Goal: Information Seeking & Learning: Learn about a topic

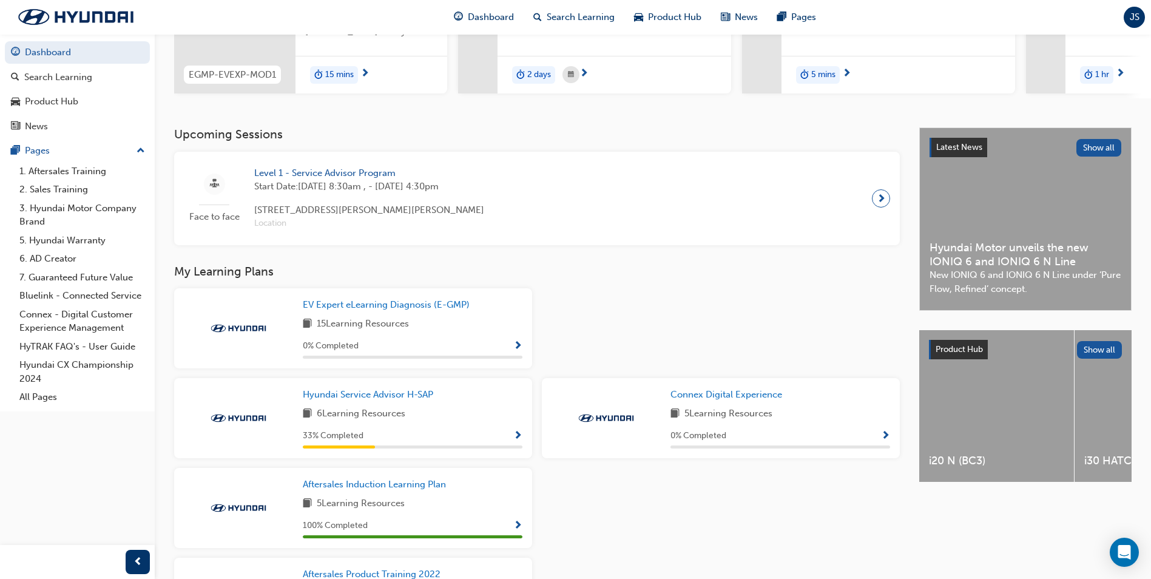
scroll to position [182, 0]
click at [519, 344] on span "Show Progress" at bounding box center [517, 345] width 9 height 11
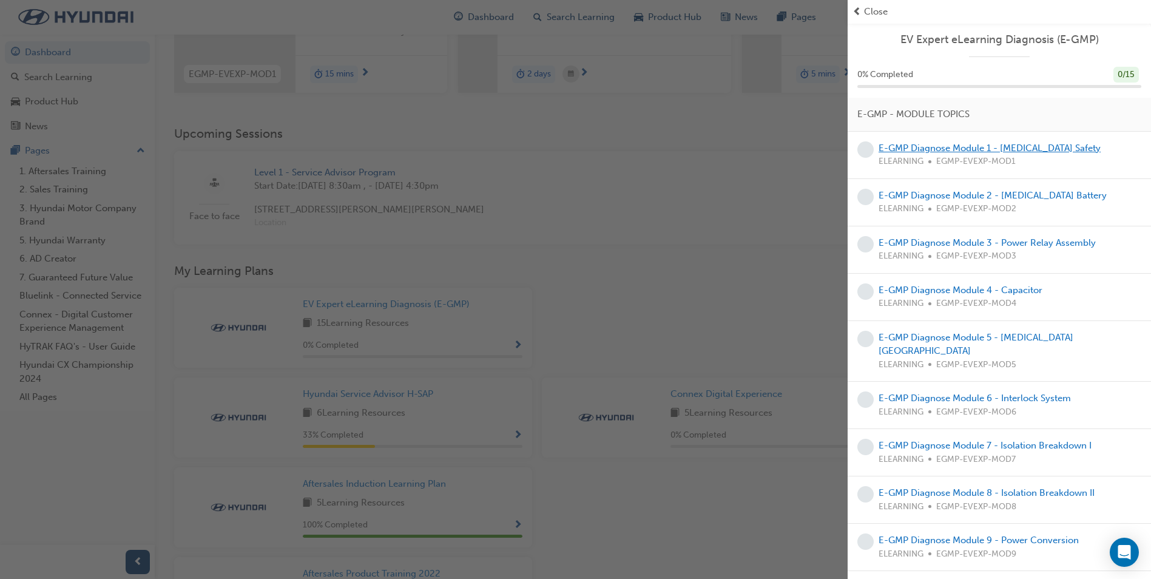
click at [1023, 146] on link "E-GMP Diagnose Module 1 - [MEDICAL_DATA] Safety" at bounding box center [989, 148] width 222 height 11
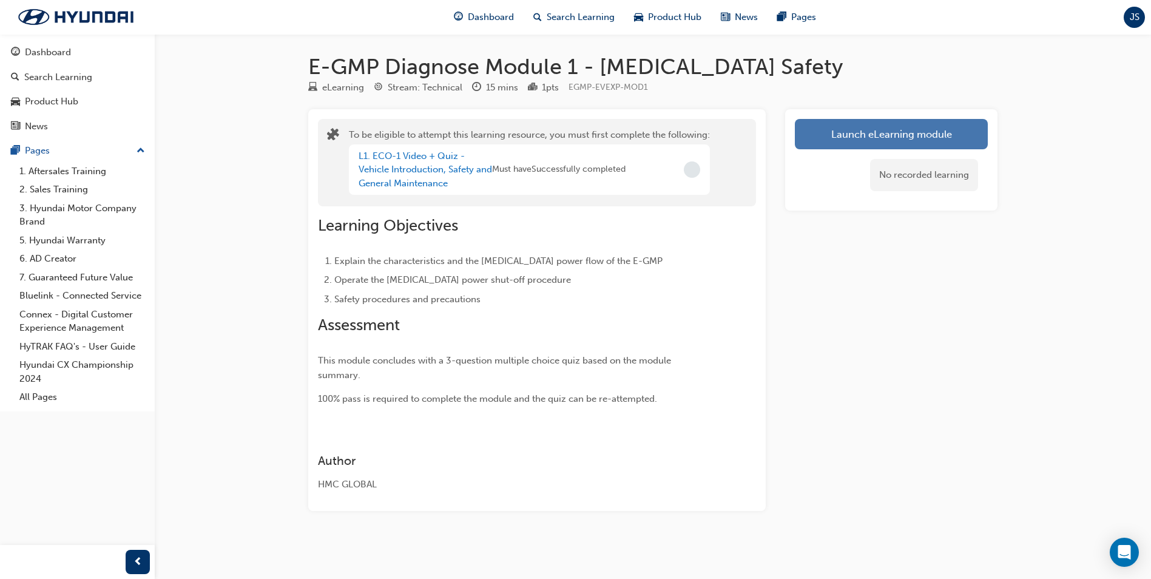
click at [904, 126] on button "Launch eLearning module" at bounding box center [891, 134] width 193 height 30
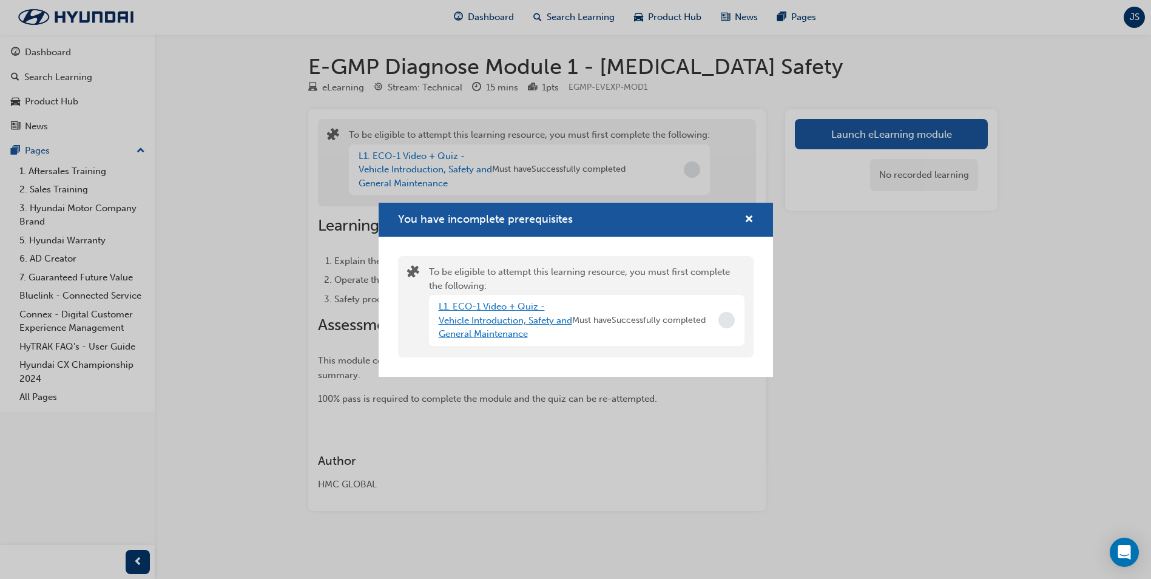
click at [504, 316] on link "L1. ECO-1 Video + Quiz - Vehicle Introduction, Safety and General Maintenance" at bounding box center [505, 320] width 133 height 38
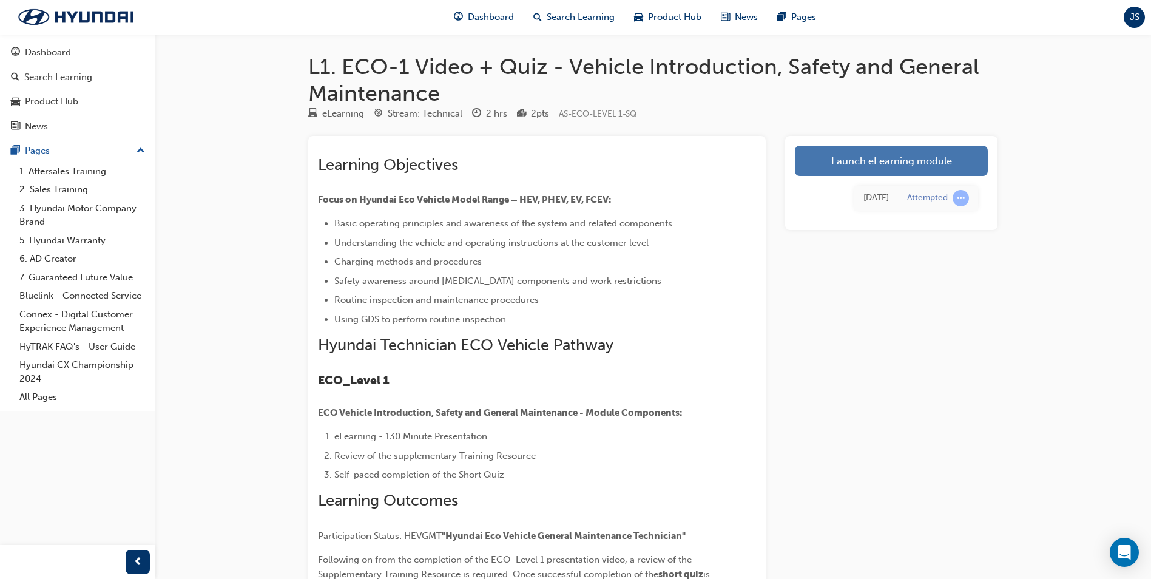
click at [866, 158] on link "Launch eLearning module" at bounding box center [891, 161] width 193 height 30
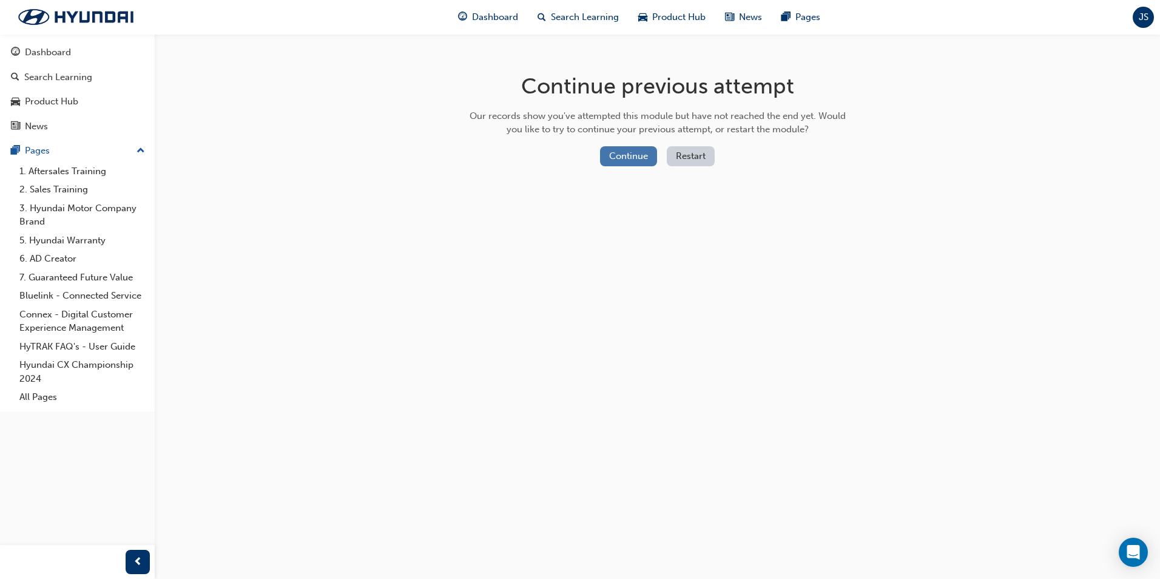
click at [627, 158] on button "Continue" at bounding box center [628, 156] width 57 height 20
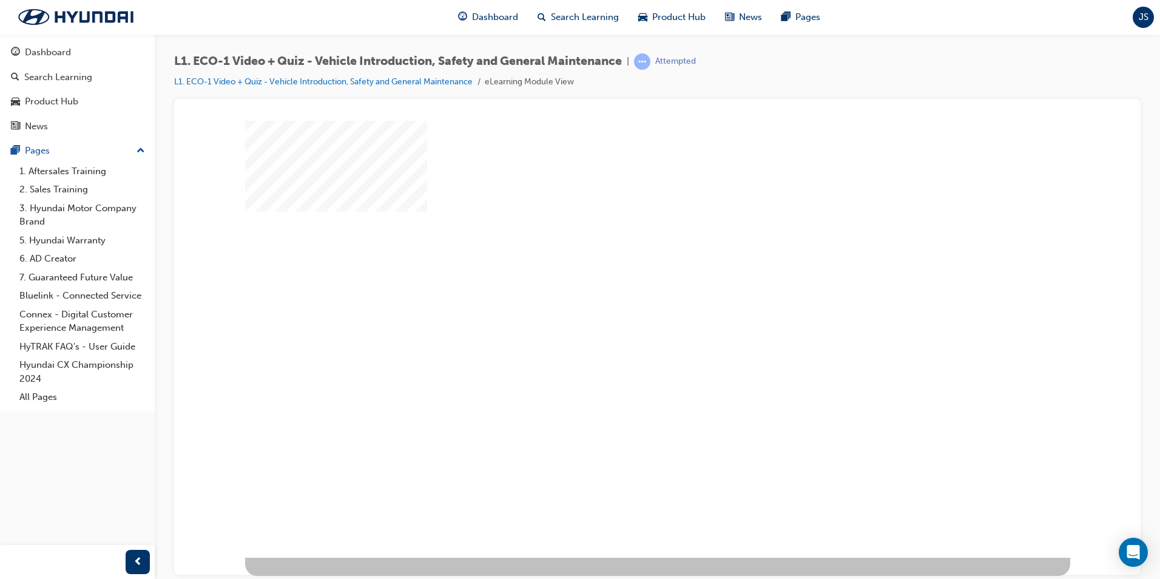
click at [622, 303] on div "play" at bounding box center [622, 303] width 0 height 0
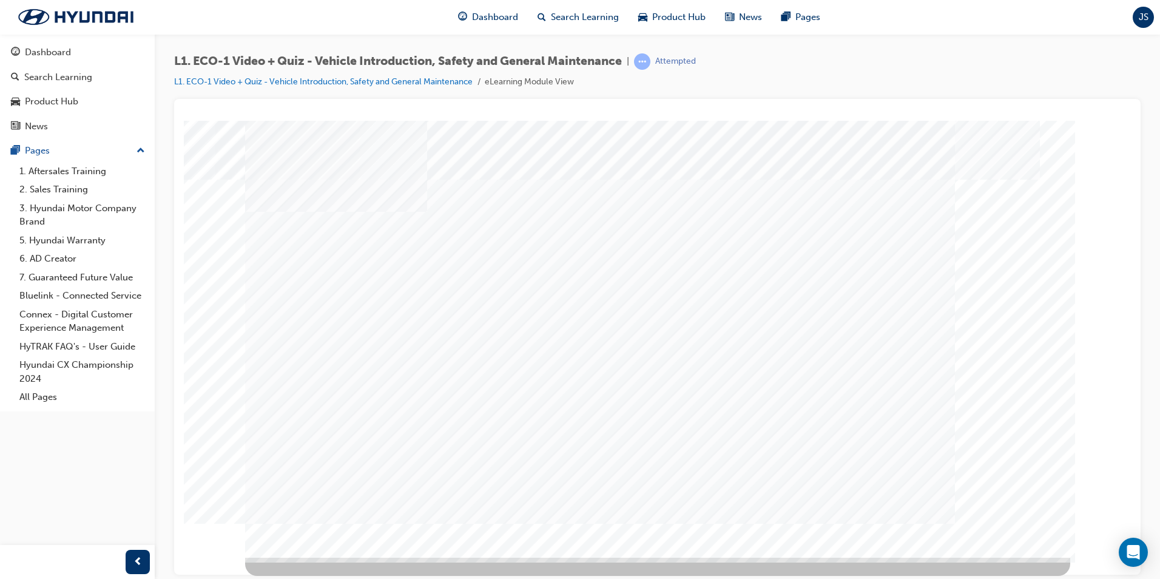
click at [737, 517] on html at bounding box center [657, 347] width 578 height 340
click at [716, 517] on html at bounding box center [657, 347] width 578 height 340
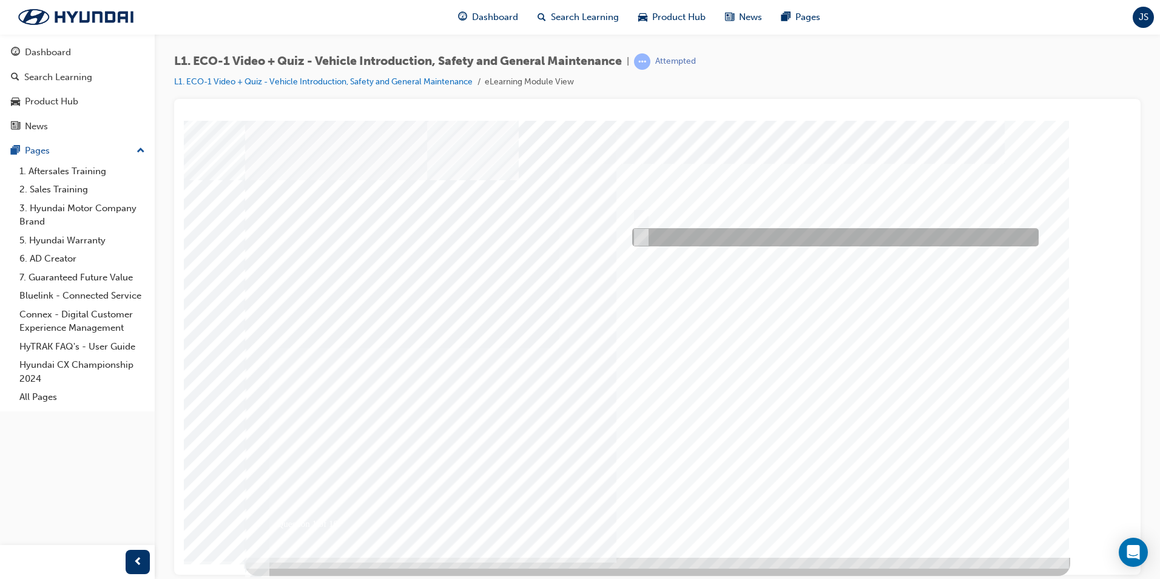
click at [642, 240] on input "No" at bounding box center [638, 237] width 13 height 13
radio input "true"
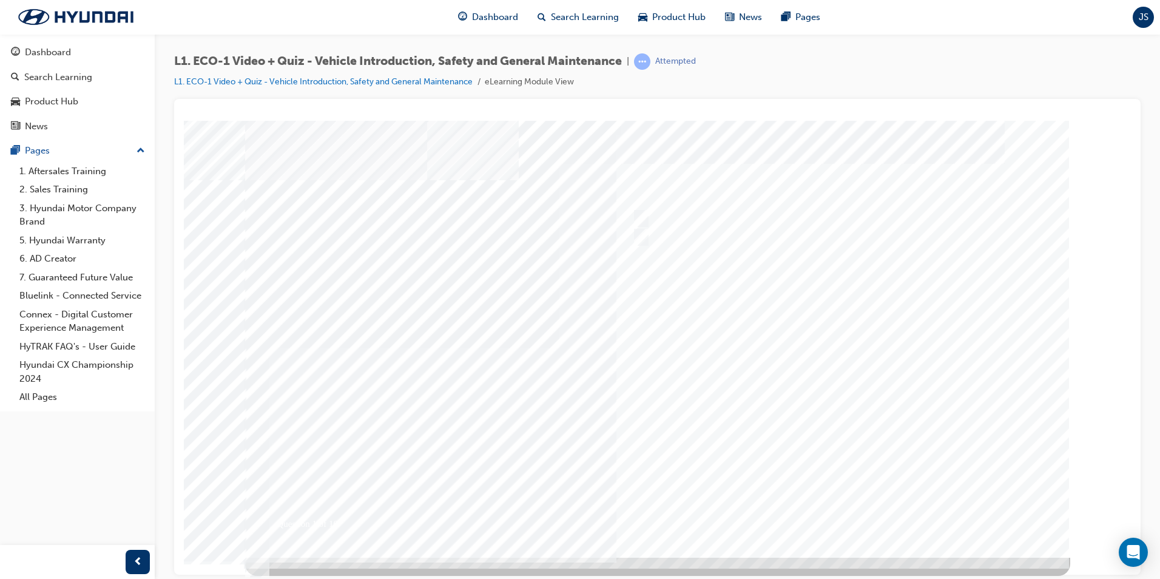
click at [830, 511] on div at bounding box center [657, 338] width 825 height 437
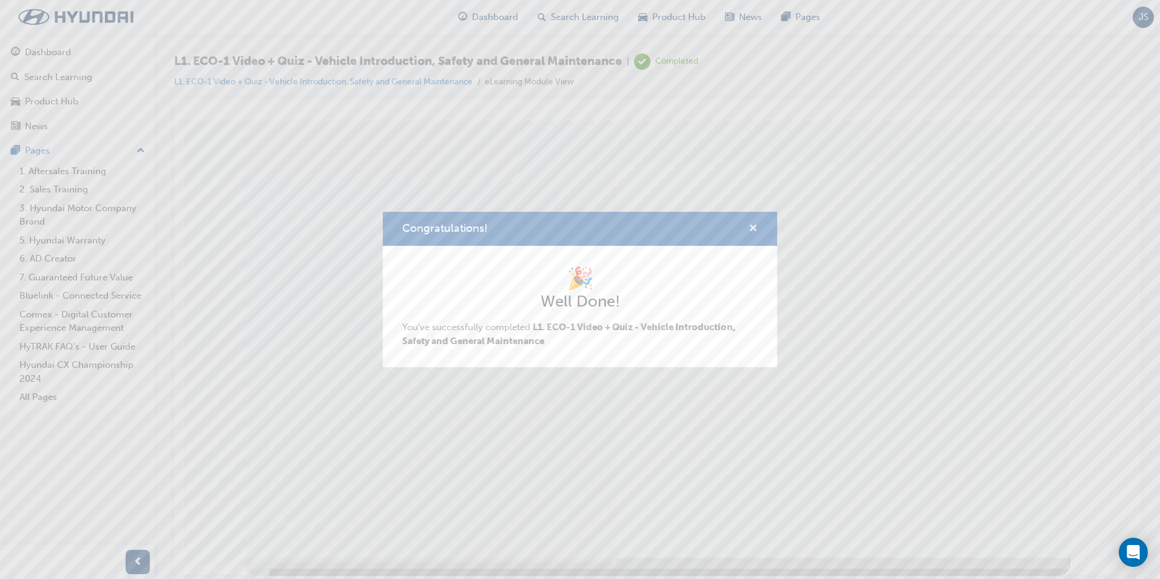
click at [749, 227] on span "cross-icon" at bounding box center [753, 229] width 9 height 11
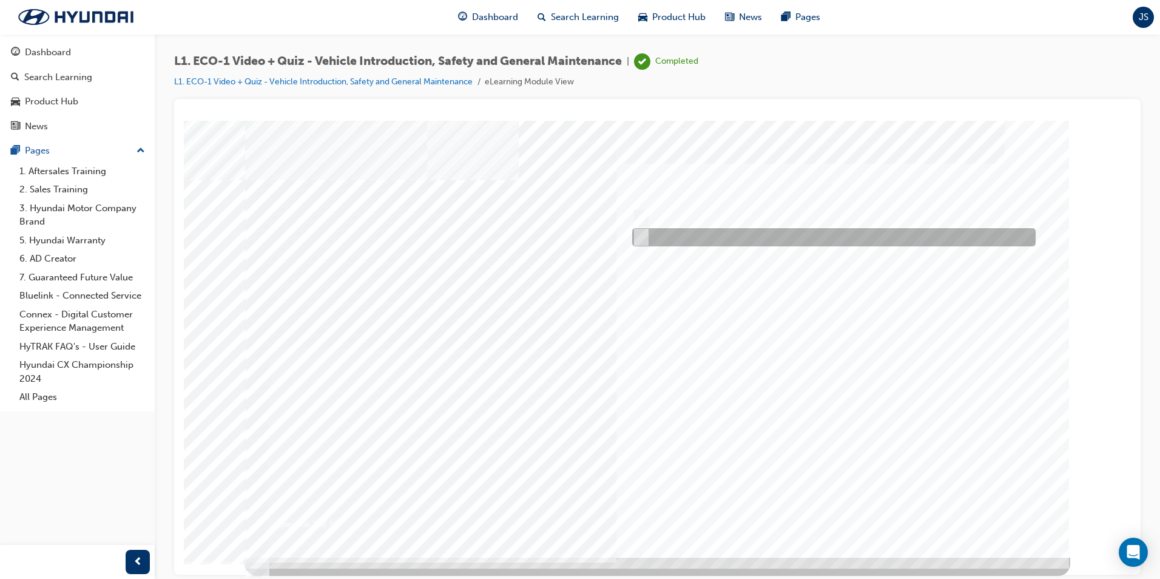
click at [712, 244] on div at bounding box center [830, 237] width 403 height 18
radio input "true"
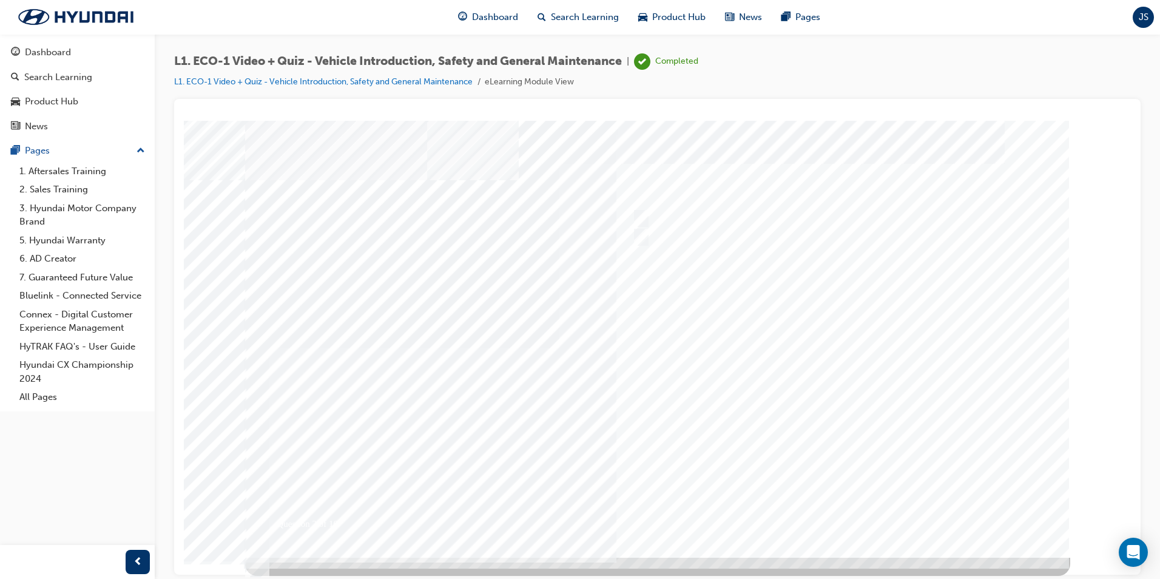
click at [750, 374] on div at bounding box center [657, 338] width 825 height 437
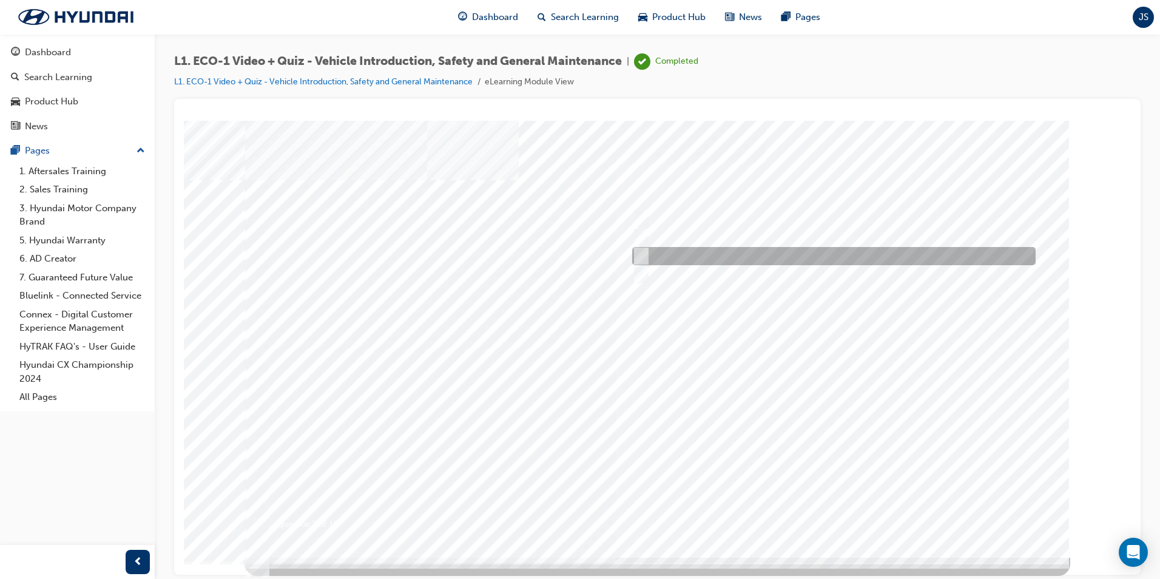
click at [696, 260] on div at bounding box center [830, 256] width 403 height 18
radio input "true"
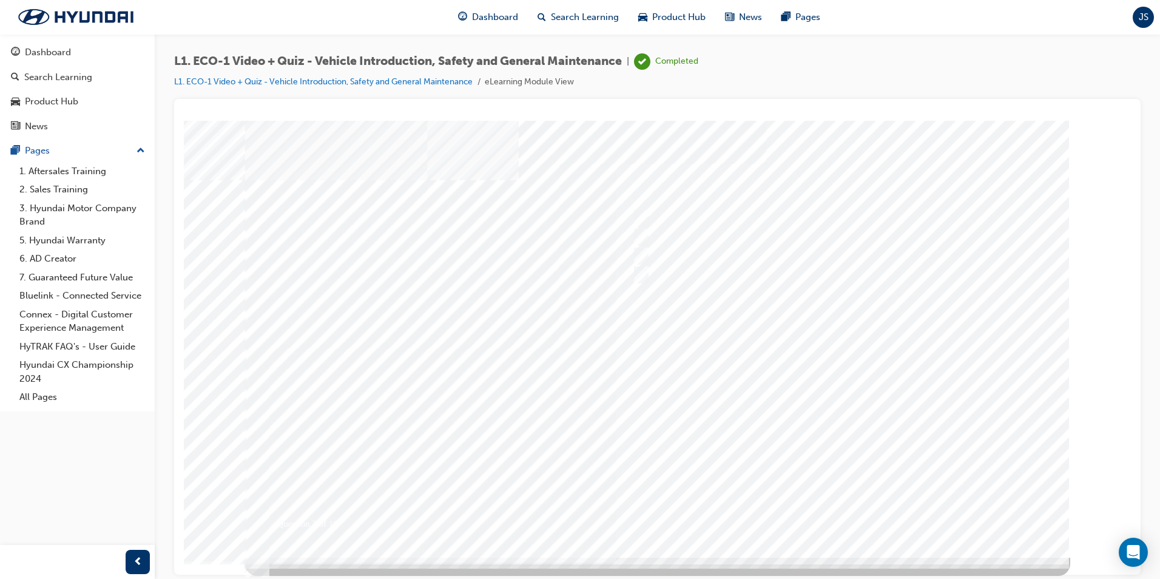
click at [763, 403] on div at bounding box center [657, 338] width 825 height 437
click at [746, 215] on div at bounding box center [830, 218] width 403 height 18
radio input "true"
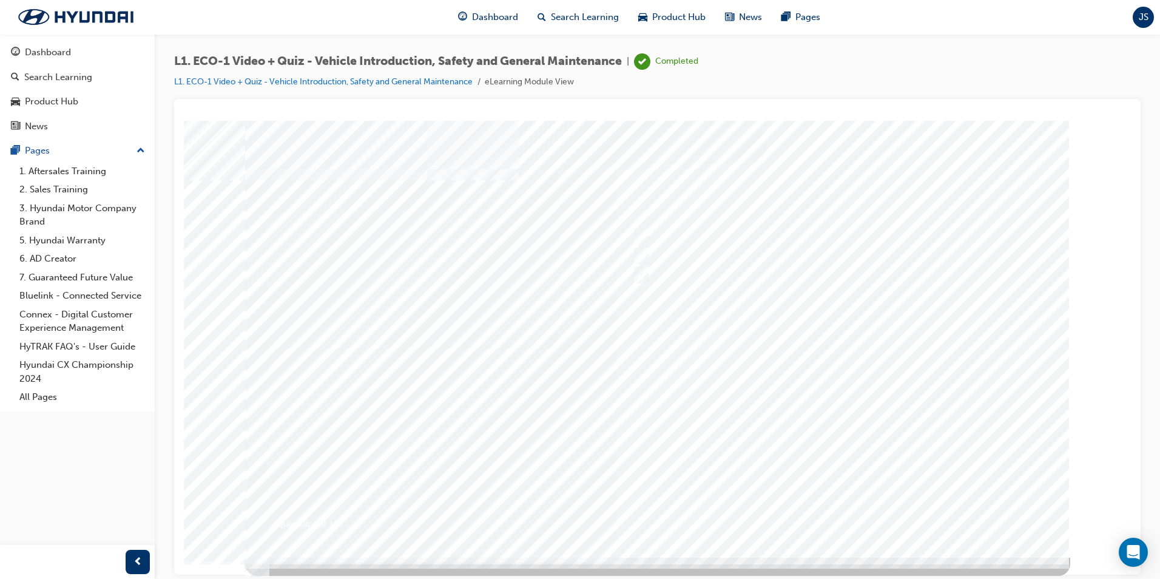
click at [832, 373] on div at bounding box center [657, 338] width 825 height 437
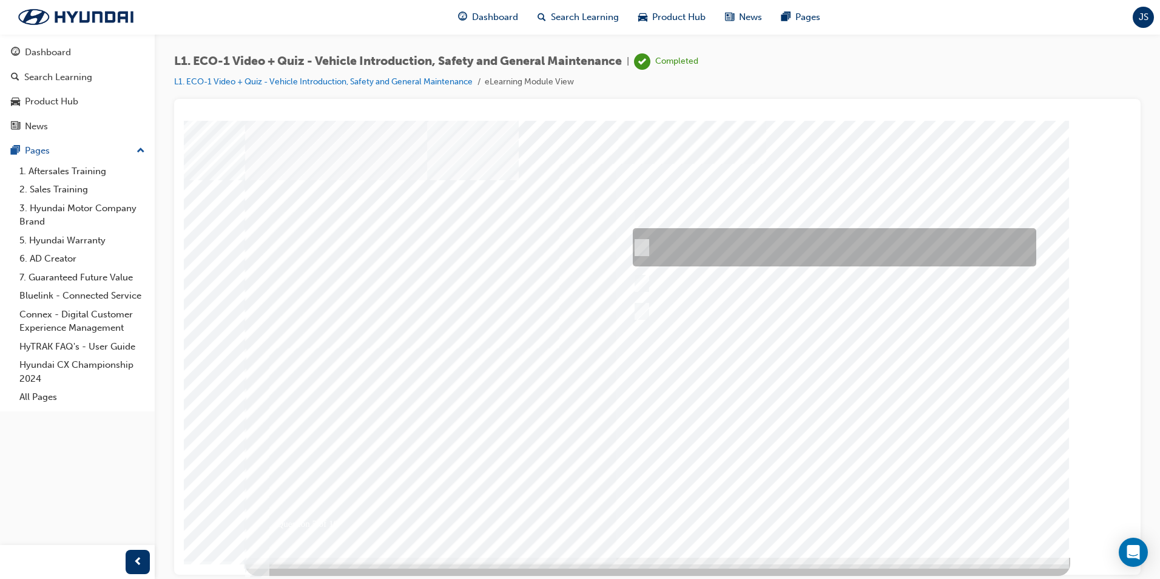
click at [767, 254] on div at bounding box center [831, 247] width 403 height 38
radio input "true"
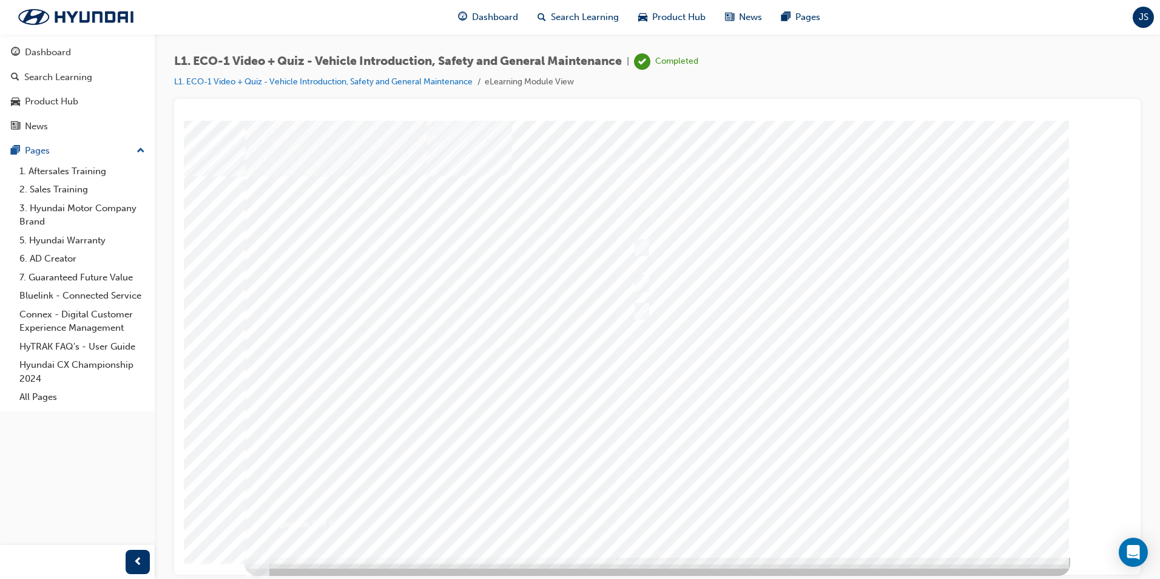
click at [735, 417] on div at bounding box center [657, 338] width 825 height 437
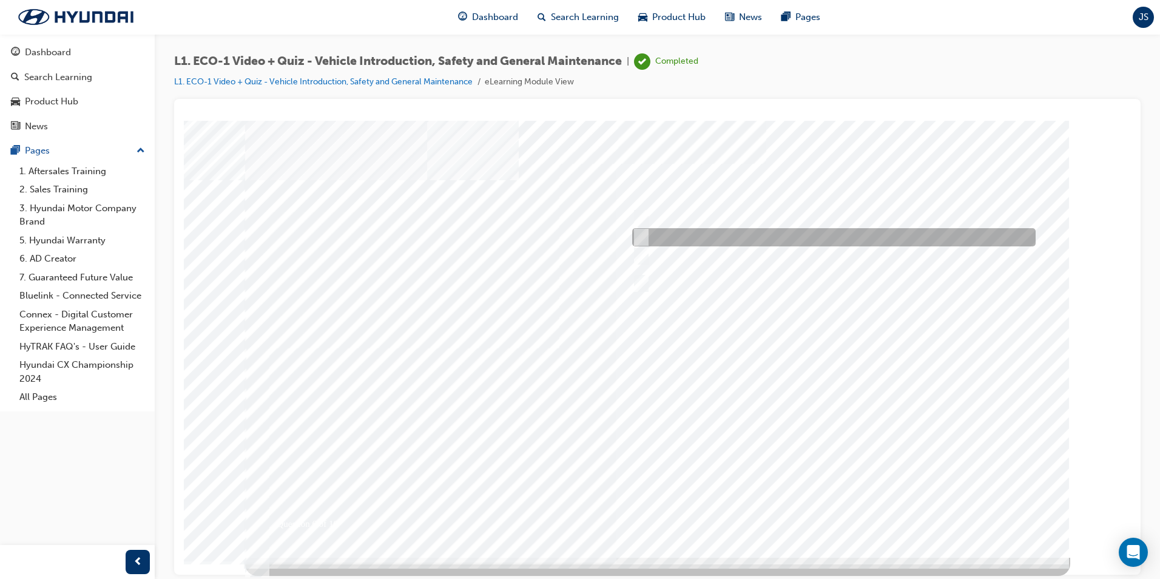
click at [926, 234] on div at bounding box center [830, 237] width 403 height 18
radio input "true"
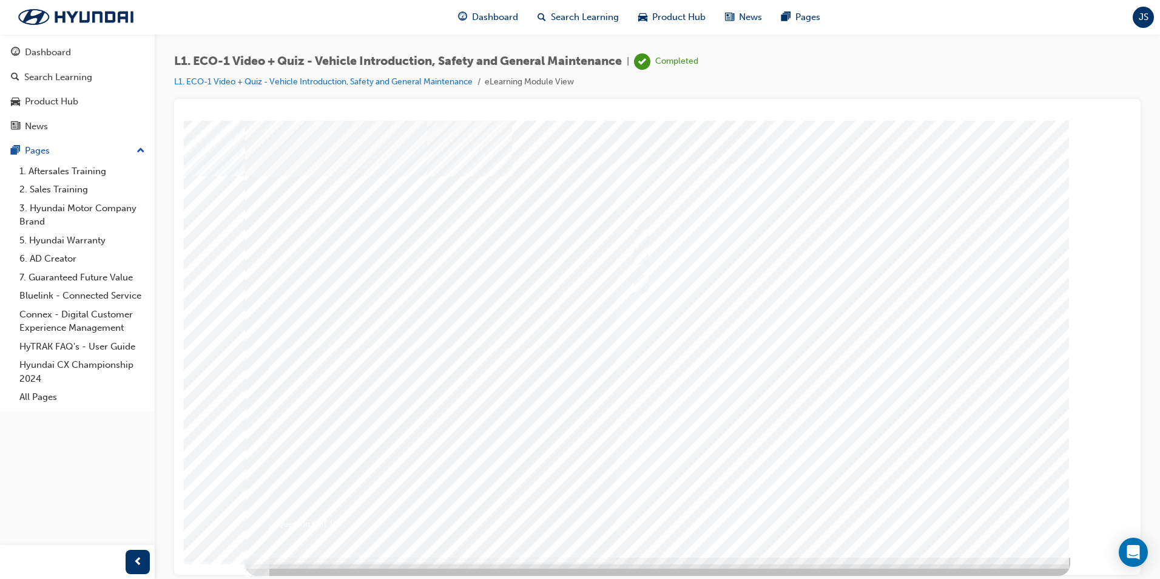
click at [786, 424] on div at bounding box center [657, 338] width 825 height 437
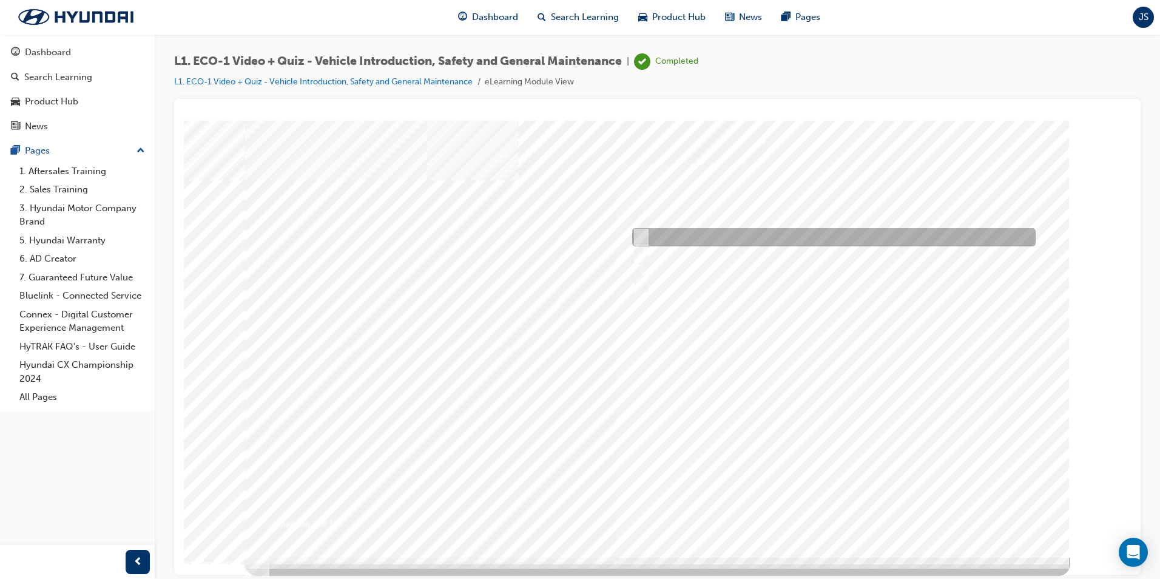
click at [724, 232] on div at bounding box center [830, 237] width 403 height 18
radio input "true"
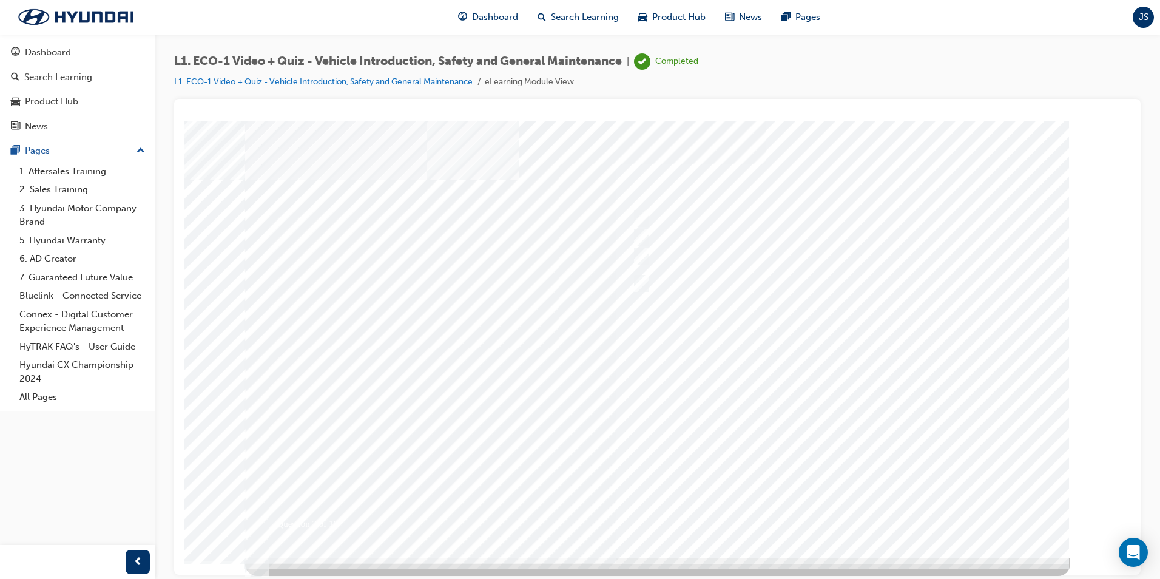
click at [766, 399] on div at bounding box center [657, 338] width 825 height 437
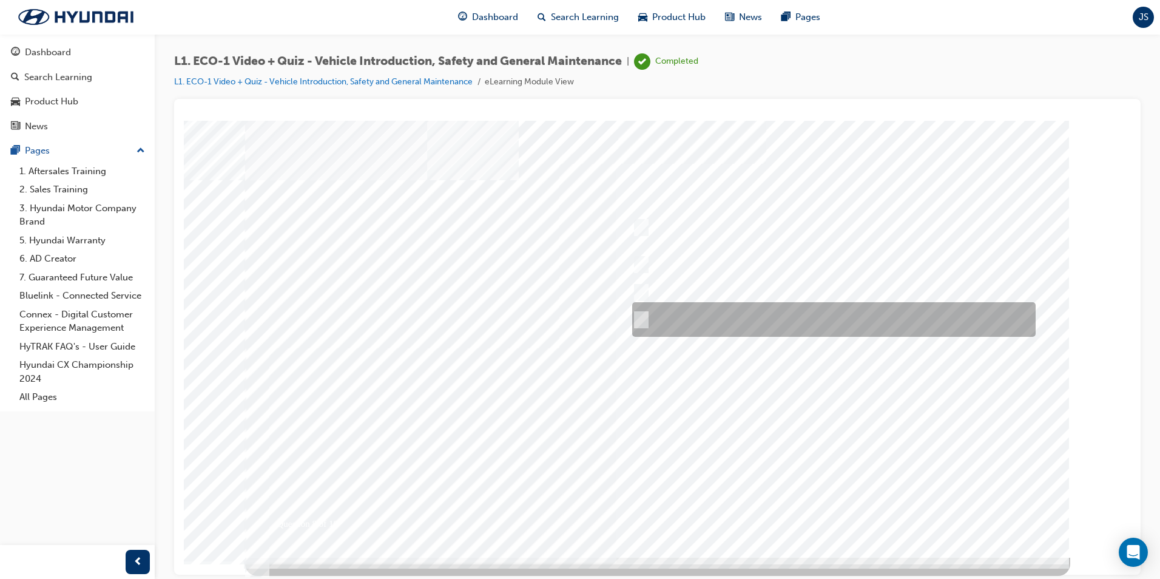
click at [803, 326] on div at bounding box center [830, 319] width 403 height 35
radio input "true"
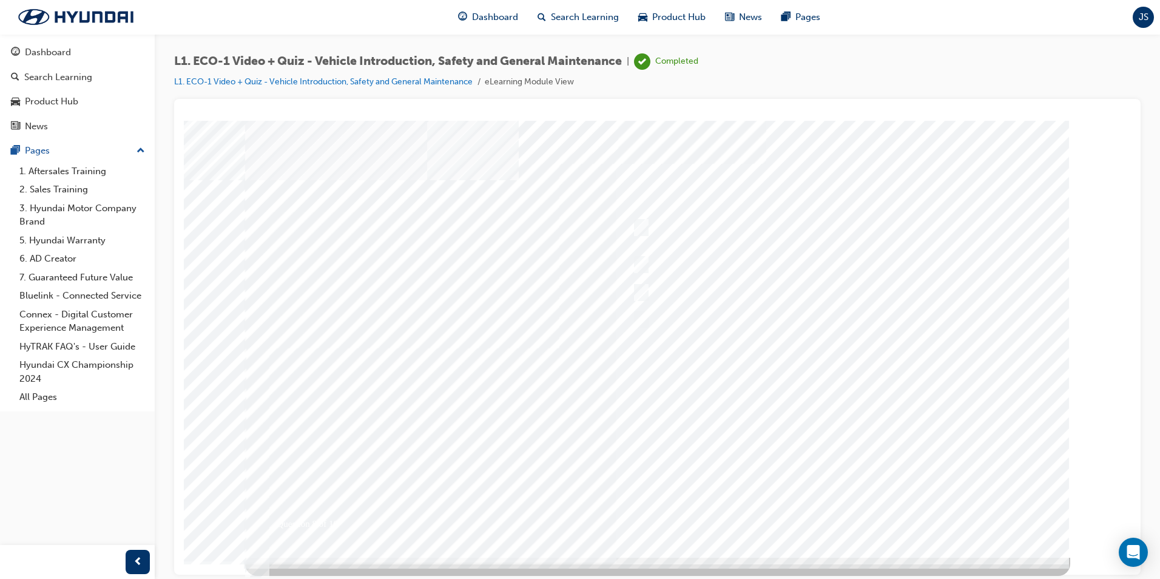
click at [818, 377] on div at bounding box center [657, 338] width 825 height 437
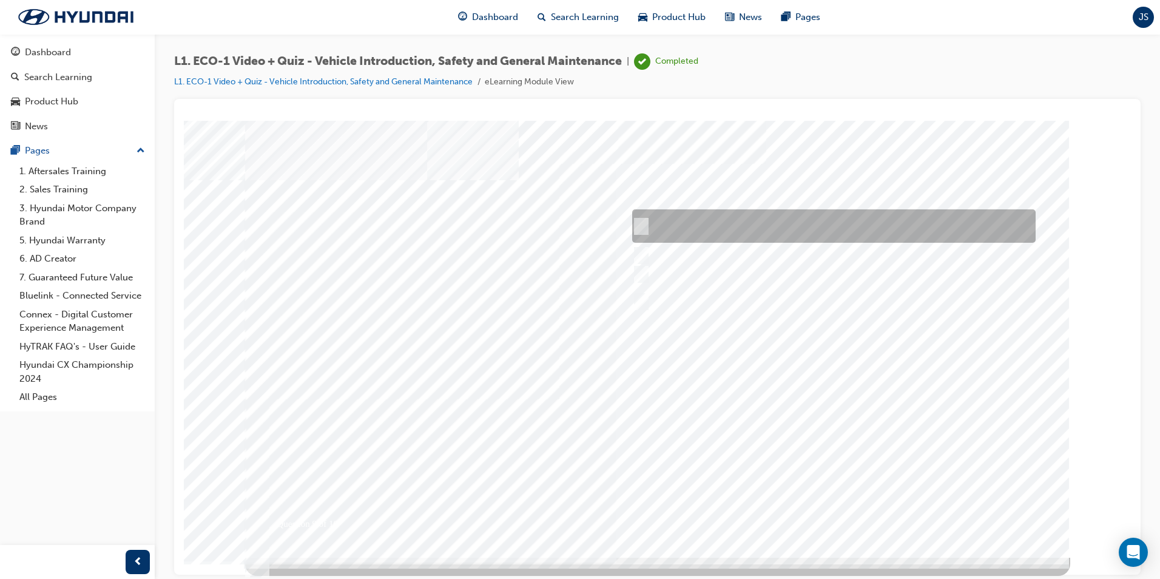
click at [777, 221] on div at bounding box center [830, 225] width 403 height 33
radio input "true"
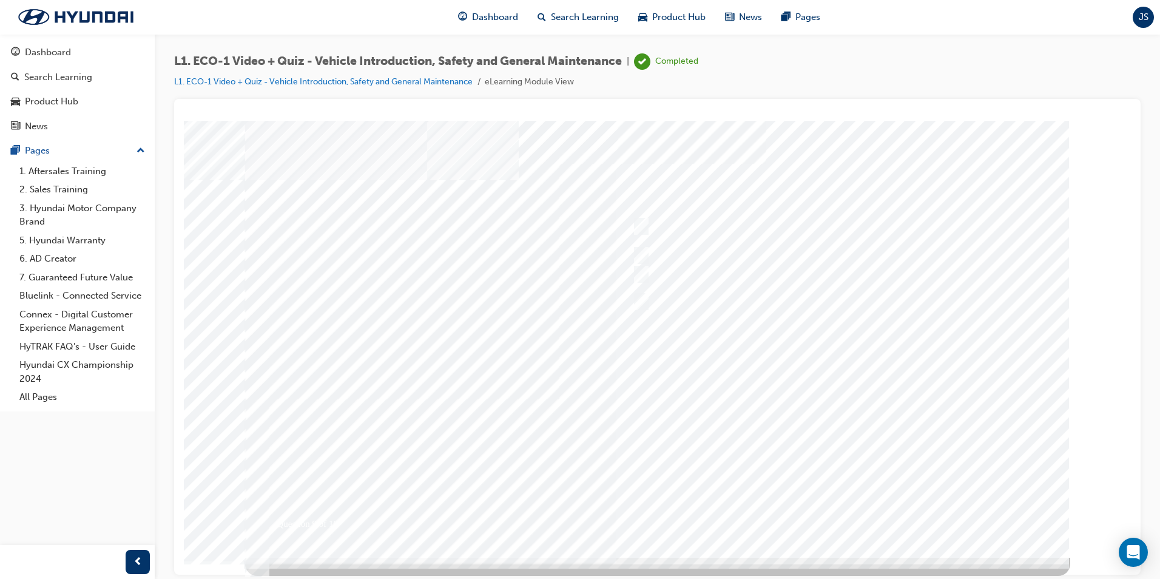
click at [795, 421] on div at bounding box center [657, 338] width 825 height 437
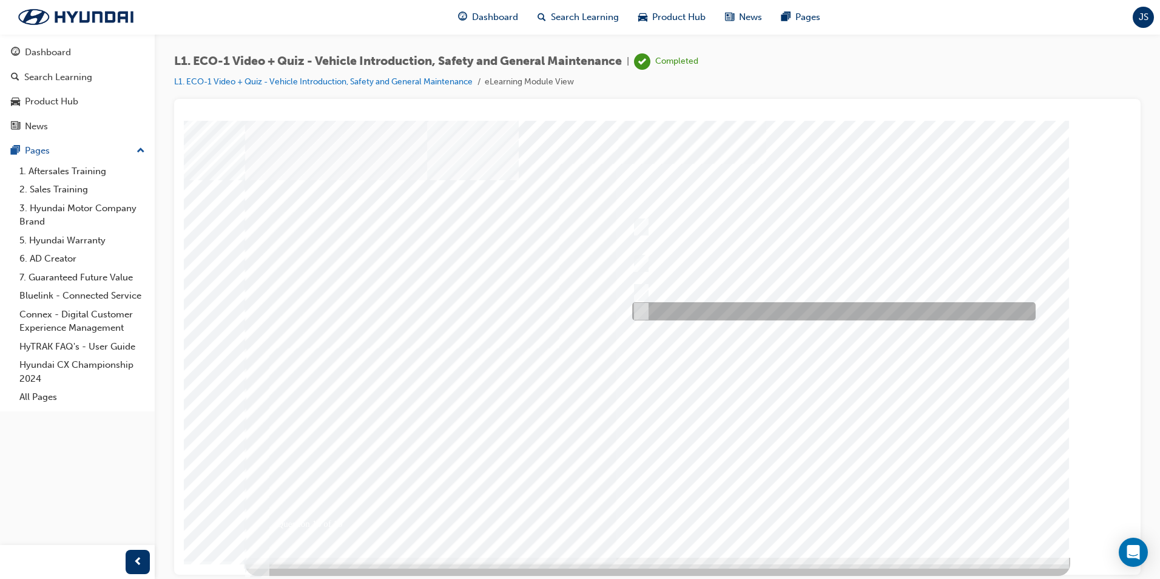
click at [792, 306] on div at bounding box center [830, 311] width 403 height 18
radio input "true"
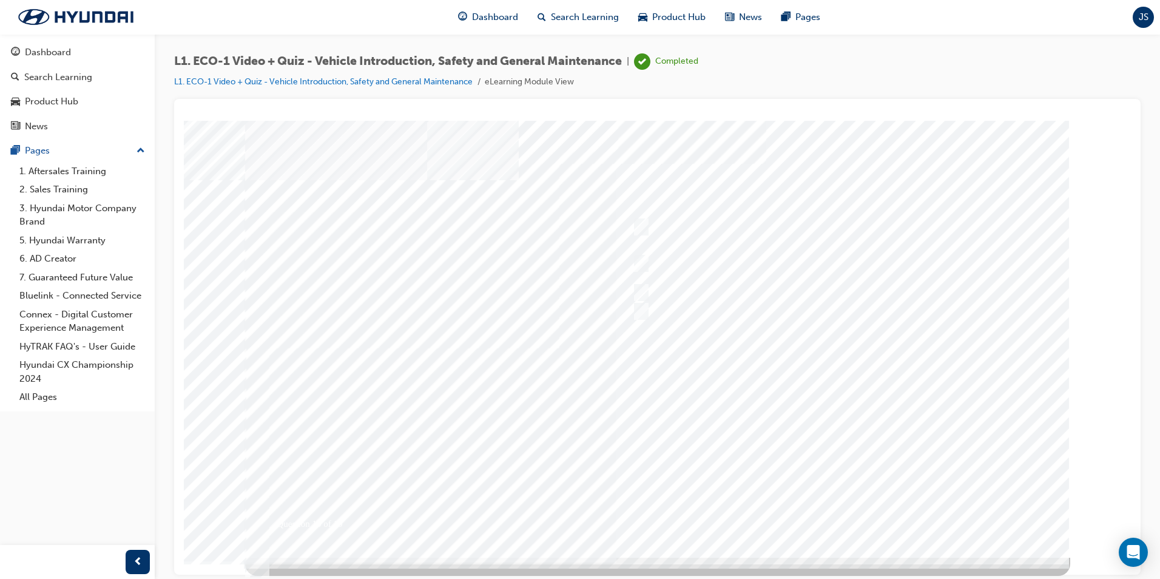
click at [801, 416] on div at bounding box center [657, 338] width 825 height 437
